Goal: Task Accomplishment & Management: Manage account settings

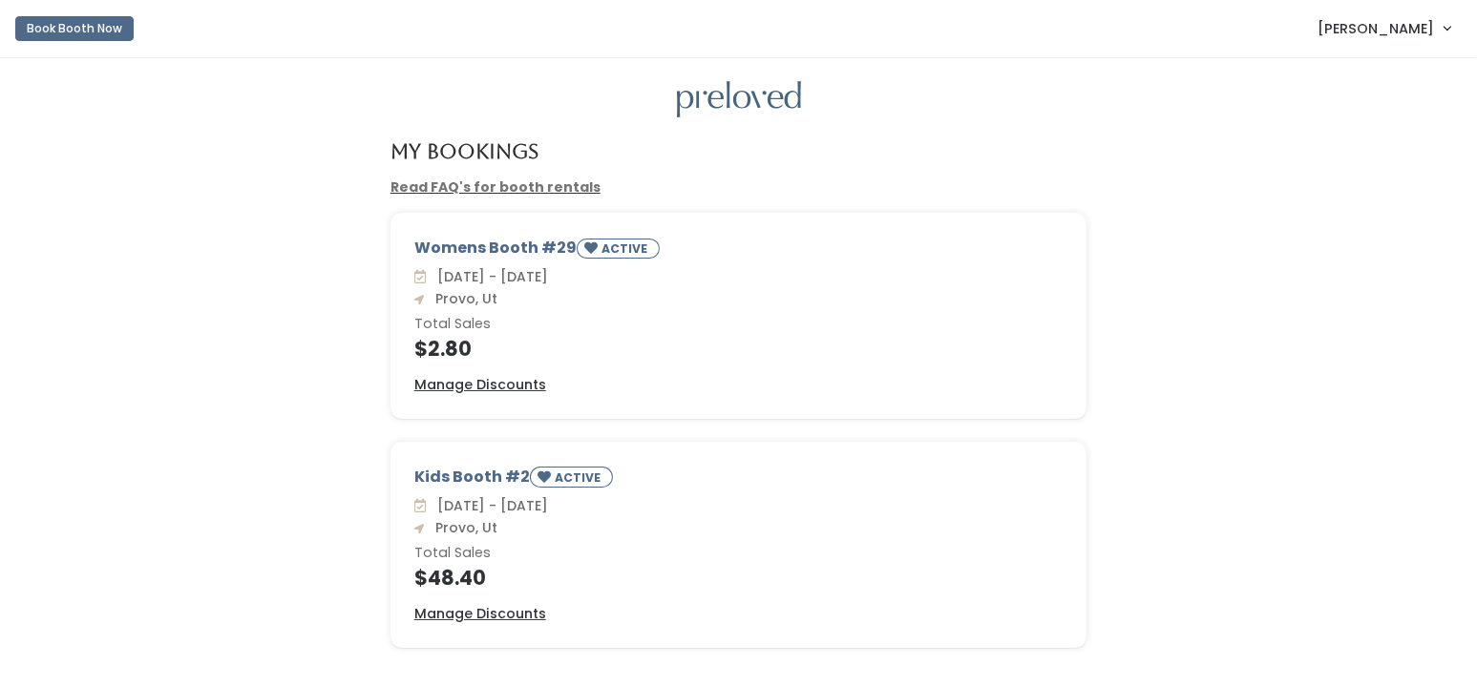
click at [1441, 28] on link "[PERSON_NAME]" at bounding box center [1383, 28] width 171 height 41
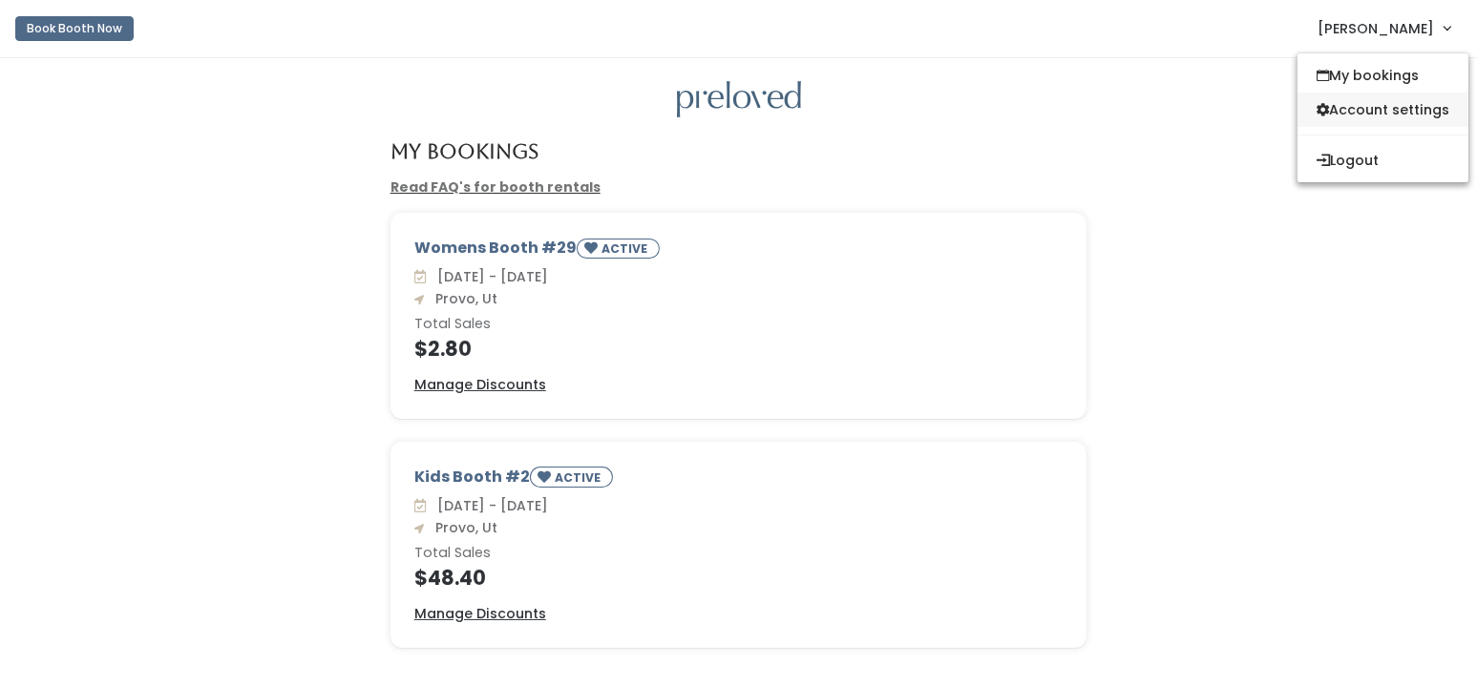
click at [1393, 108] on link "Account settings" at bounding box center [1382, 110] width 171 height 34
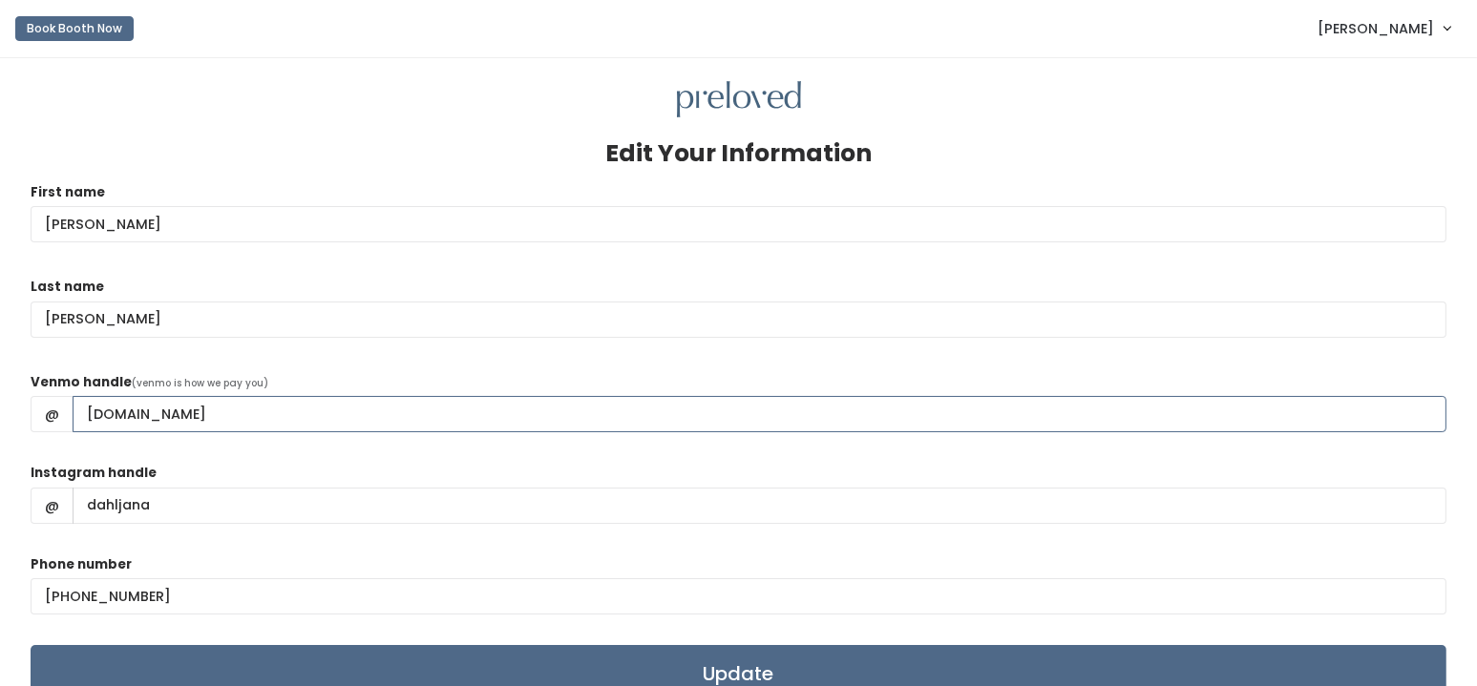
click at [174, 411] on input "hotmail.com" at bounding box center [760, 414] width 1374 height 36
drag, startPoint x: 177, startPoint y: 411, endPoint x: 85, endPoint y: 413, distance: 91.7
click at [85, 413] on input "hotmail.com" at bounding box center [760, 414] width 1374 height 36
type input "janadahl@hotmail.com"
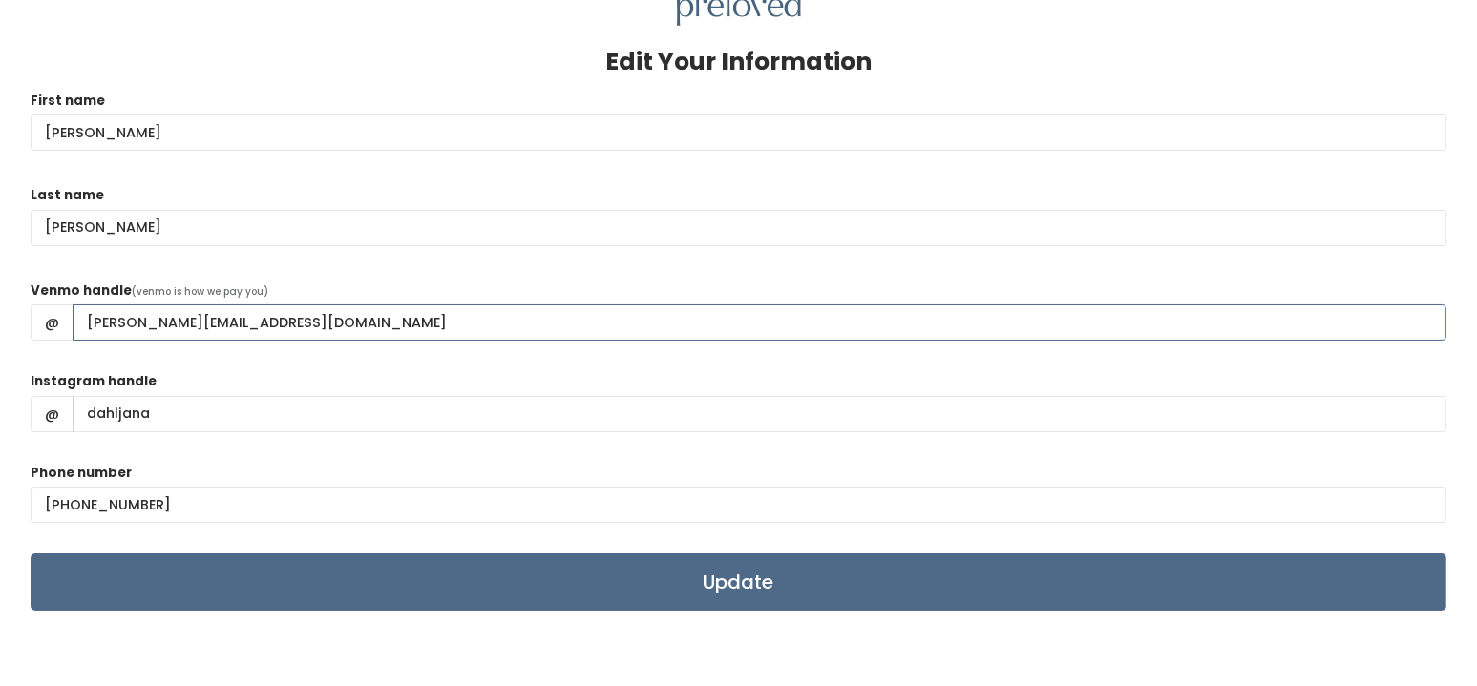
scroll to position [190, 0]
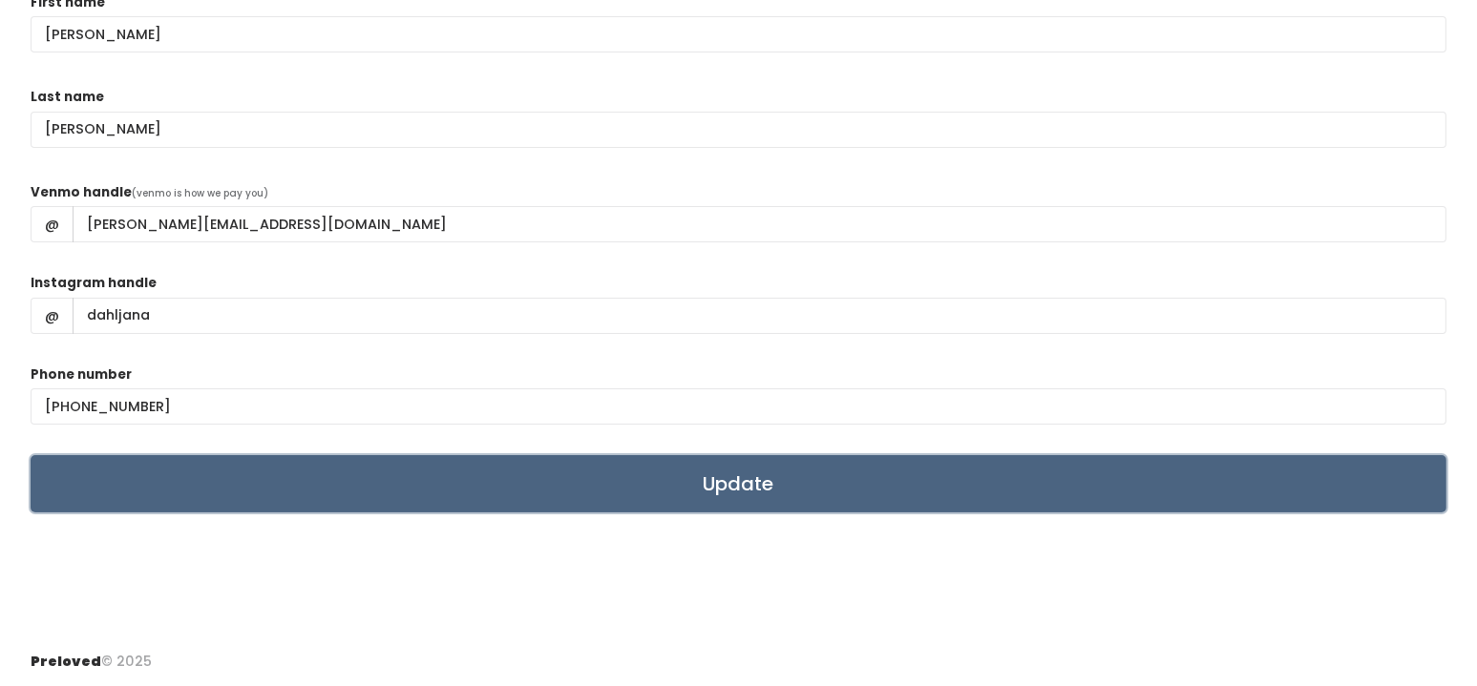
click at [720, 483] on input "Update" at bounding box center [739, 483] width 1416 height 57
